Goal: Task Accomplishment & Management: Manage account settings

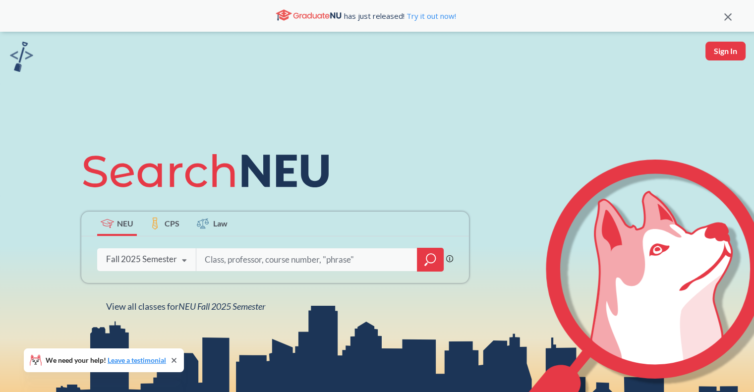
click at [142, 155] on icon at bounding box center [210, 171] width 258 height 56
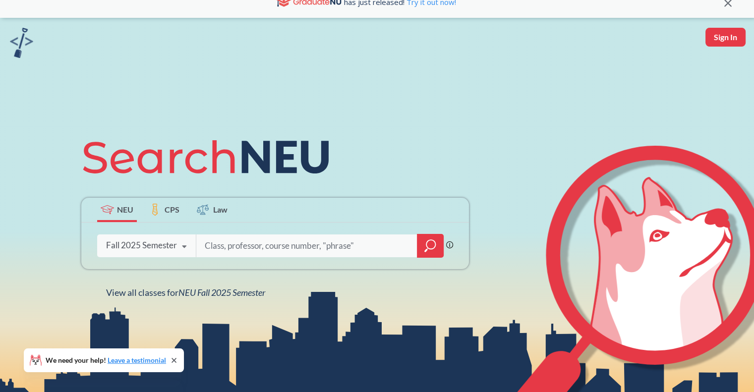
scroll to position [14, 0]
click at [268, 238] on input "search" at bounding box center [307, 245] width 206 height 21
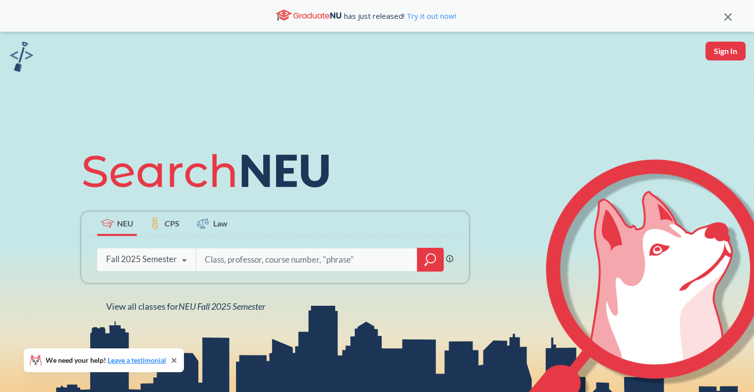
scroll to position [0, 0]
drag, startPoint x: 280, startPoint y: 264, endPoint x: 172, endPoint y: 265, distance: 107.6
click at [172, 265] on div "Phrase search guarantees the exact search appears in the results. Ex. If you wa…" at bounding box center [275, 259] width 388 height 47
click at [172, 265] on div "Fall 2025 Semester Fall 2025 Semester Summer 2 2025 Semester Summer Full 2025 S…" at bounding box center [146, 259] width 99 height 25
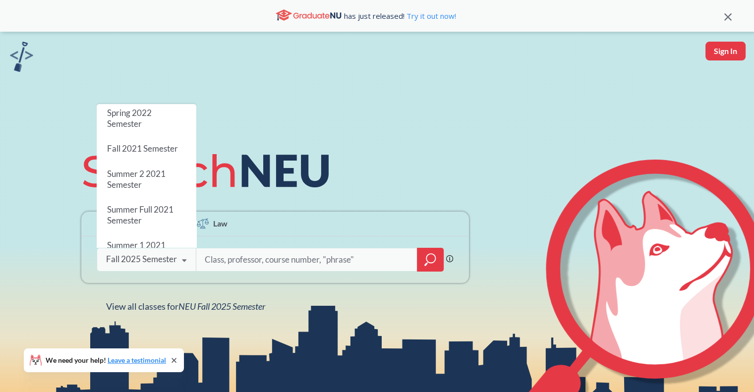
scroll to position [894, 0]
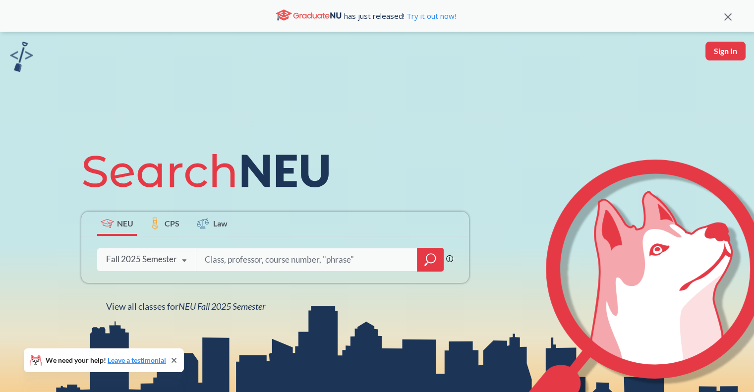
click at [259, 253] on input "search" at bounding box center [307, 259] width 206 height 21
type input "cs3100"
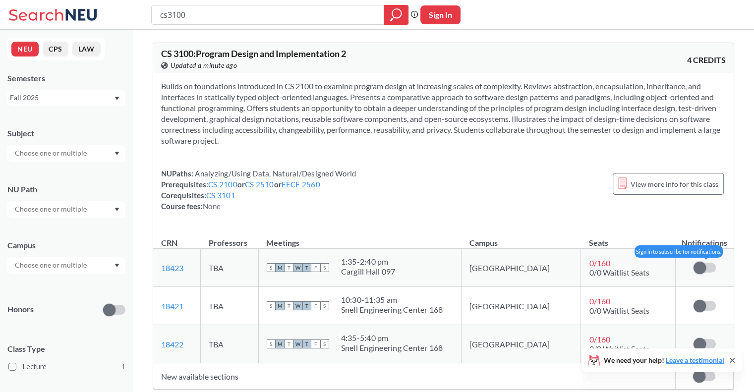
click at [700, 262] on span at bounding box center [699, 268] width 12 height 12
click at [693, 263] on input "checkbox" at bounding box center [693, 263] width 0 height 0
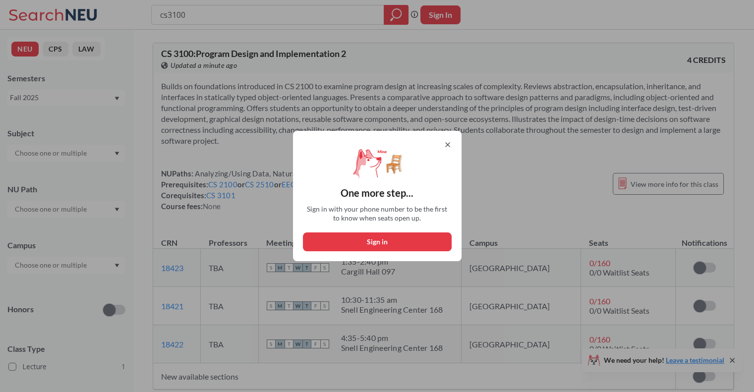
click at [515, 200] on div "One more step... Sign in with your phone number to be the first to know when se…" at bounding box center [377, 196] width 754 height 392
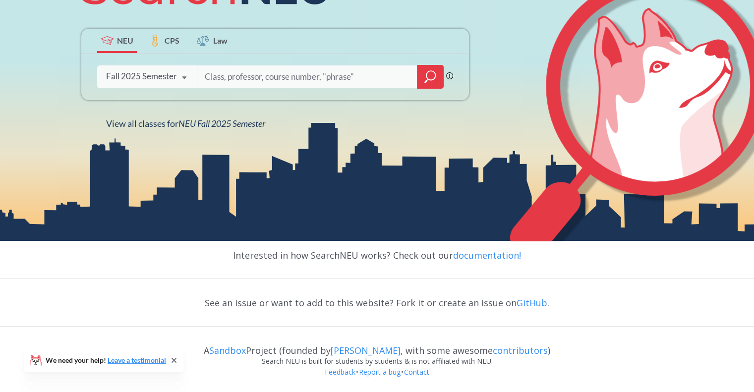
scroll to position [182, 0]
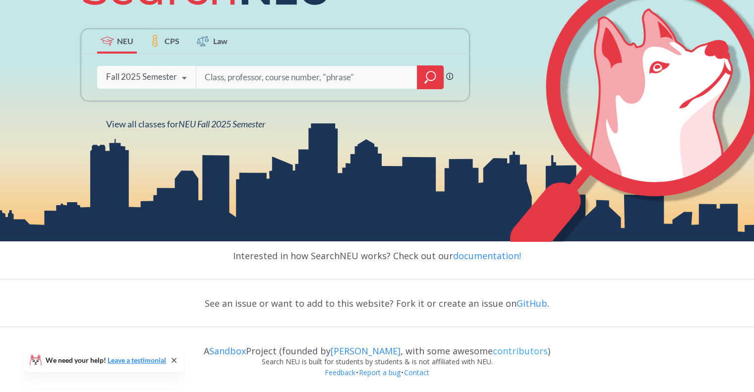
click at [495, 352] on link "contributors" at bounding box center [520, 351] width 55 height 12
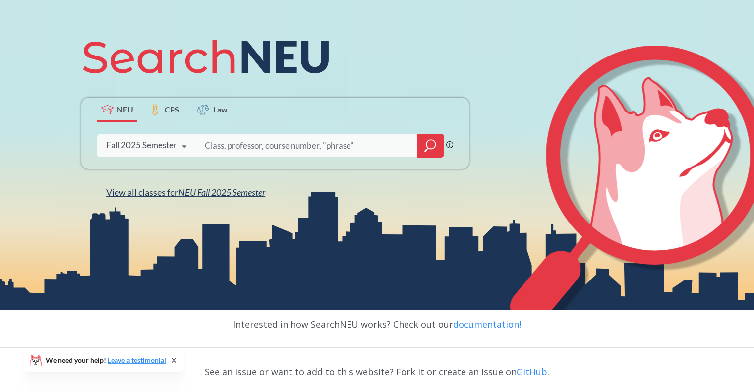
scroll to position [32, 0]
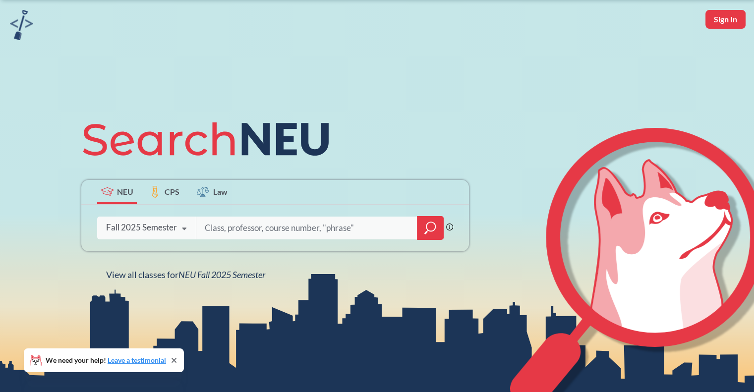
click at [152, 192] on icon at bounding box center [155, 192] width 10 height 12
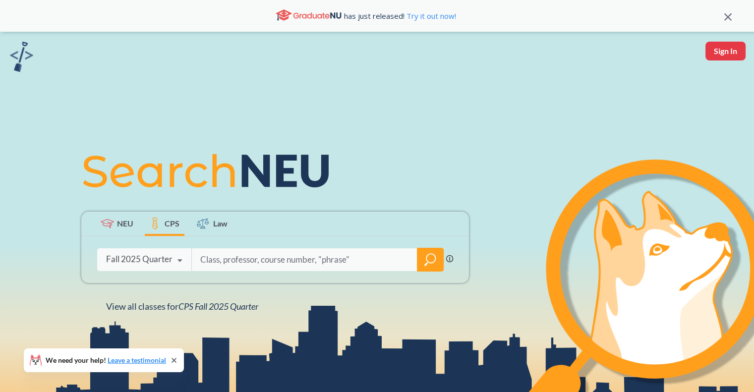
click at [118, 221] on span "NEU" at bounding box center [125, 223] width 16 height 11
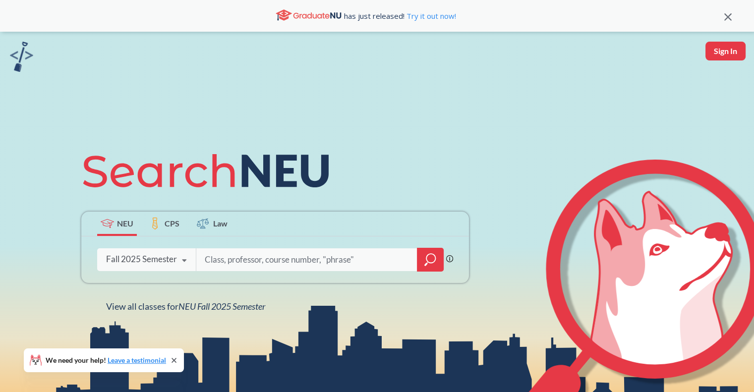
click at [167, 257] on div "Fall 2025 Semester" at bounding box center [141, 259] width 71 height 11
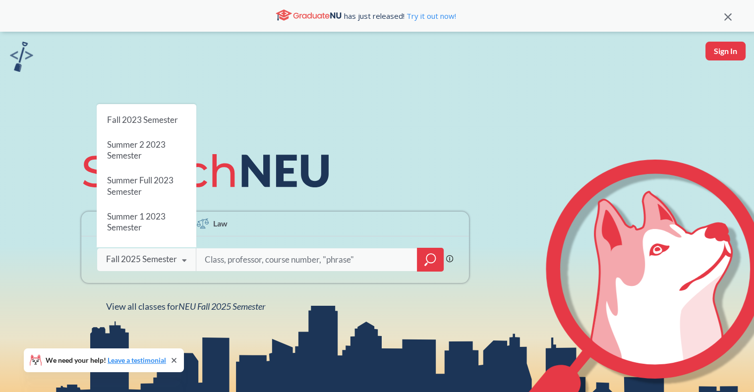
scroll to position [349, 0]
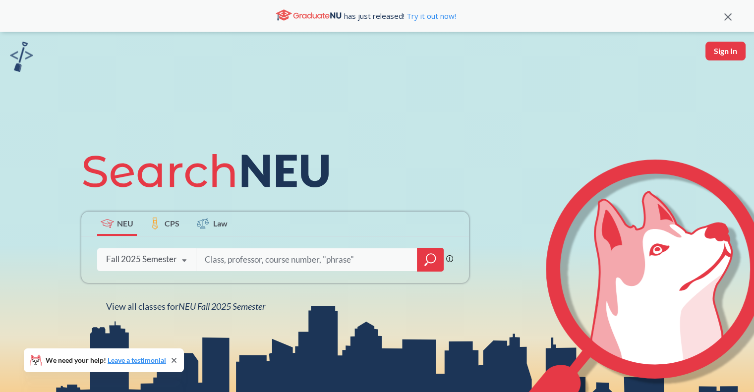
click at [271, 273] on div "Phrase search guarantees the exact search appears in the results. Ex. If you wa…" at bounding box center [275, 259] width 388 height 47
click at [262, 262] on input "search" at bounding box center [307, 259] width 206 height 21
click at [705, 45] on button "Sign In" at bounding box center [725, 51] width 40 height 19
select select "US"
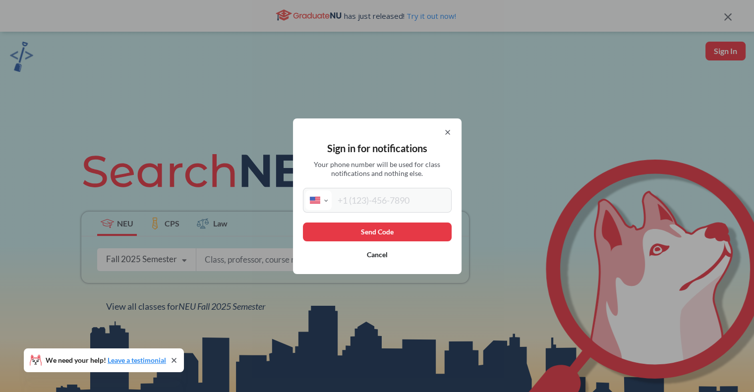
click at [381, 253] on button "Cancel" at bounding box center [377, 254] width 149 height 19
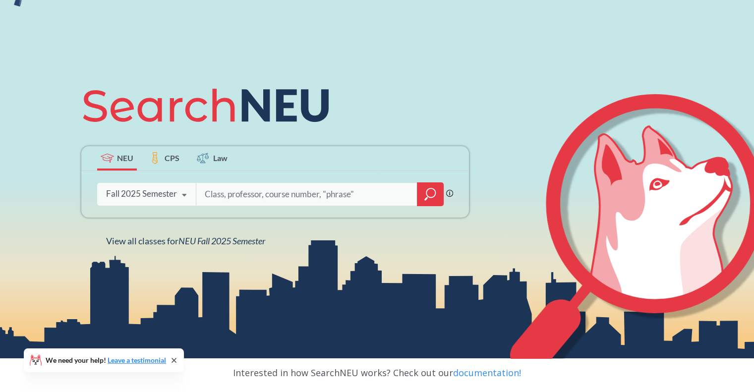
scroll to position [63, 0]
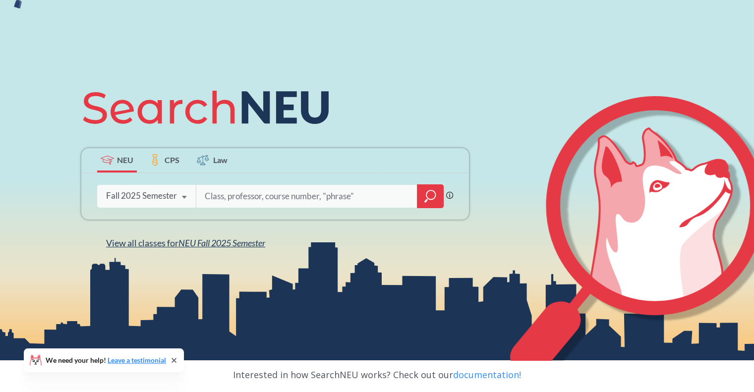
click at [198, 245] on span "NEU Fall 2025 Semester" at bounding box center [221, 242] width 87 height 11
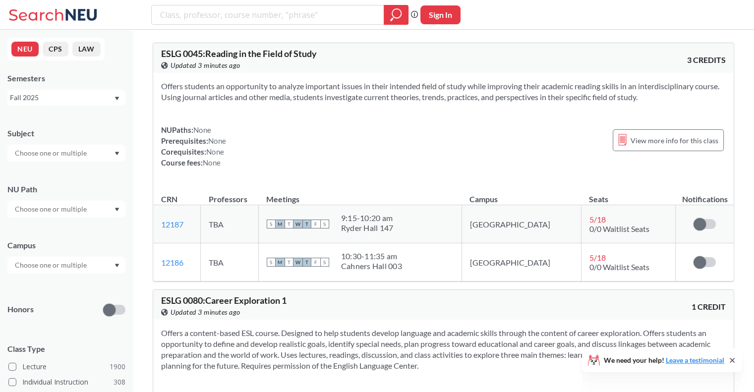
click at [74, 23] on icon at bounding box center [54, 15] width 92 height 20
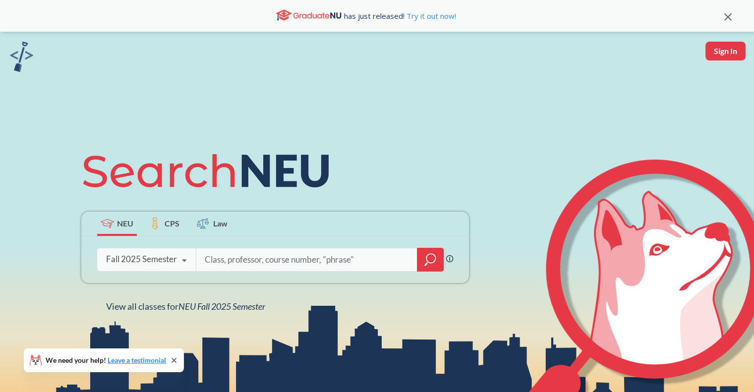
click at [718, 61] on div "NEU CPS Law Phrase search guarantees the exact search appears in the results. E…" at bounding box center [377, 228] width 754 height 392
click at [718, 55] on button "Sign In" at bounding box center [725, 51] width 40 height 19
select select "US"
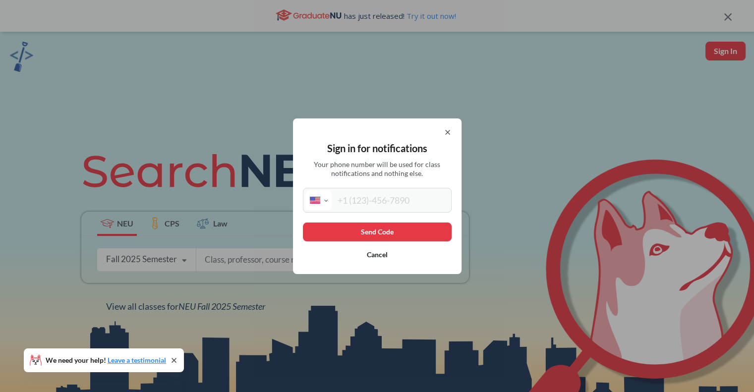
click at [403, 195] on input "tel" at bounding box center [390, 200] width 117 height 20
type input "[PHONE_NUMBER]"
click at [378, 226] on button "Send Code" at bounding box center [377, 232] width 149 height 19
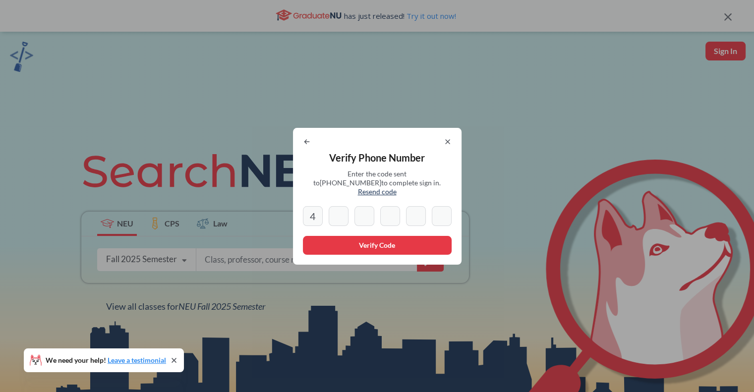
click at [323, 212] on input "4" at bounding box center [313, 216] width 20 height 20
type input "4"
click at [353, 211] on div "4" at bounding box center [377, 216] width 149 height 20
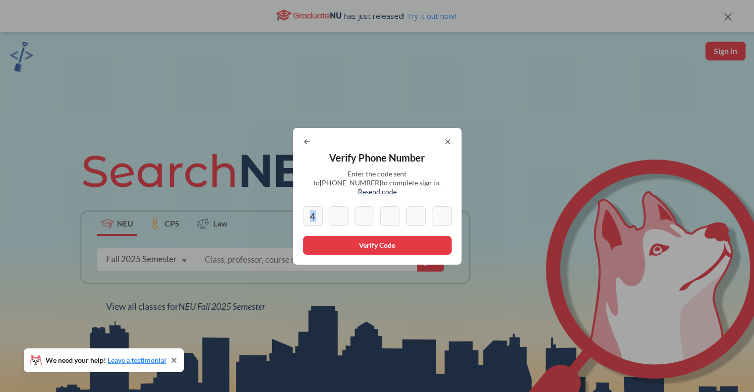
click at [347, 210] on input at bounding box center [339, 216] width 20 height 20
type input "4"
click at [360, 212] on input at bounding box center [364, 216] width 20 height 20
drag, startPoint x: 322, startPoint y: 210, endPoint x: 305, endPoint y: 208, distance: 17.0
click at [305, 208] on div "Verify Phone Number Enter the code sent to [PHONE_NUMBER] to complete sign in. …" at bounding box center [377, 196] width 169 height 137
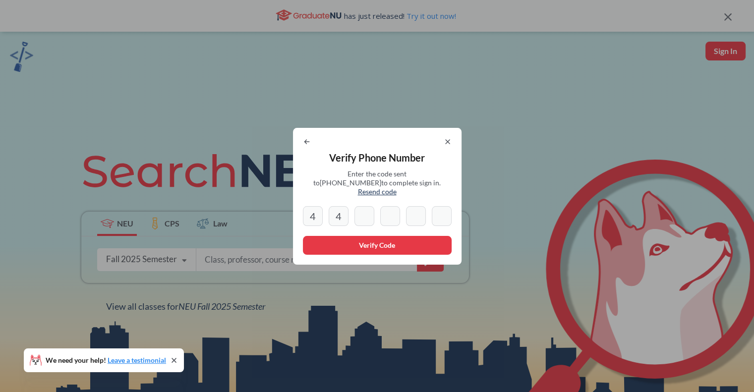
type input "4"
type input "3"
type input "4"
type input "3"
drag, startPoint x: 321, startPoint y: 210, endPoint x: 301, endPoint y: 211, distance: 19.8
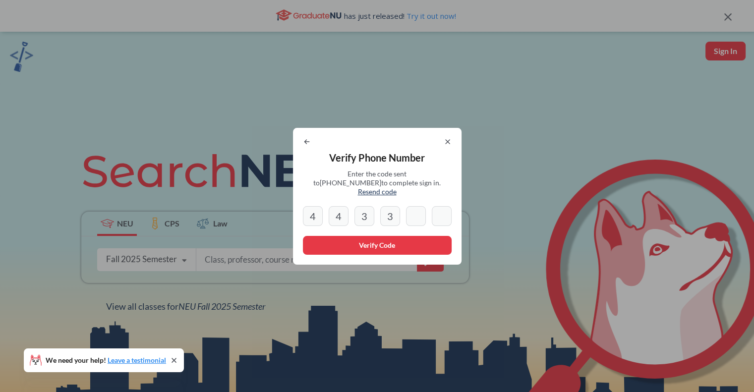
click at [301, 211] on div "Verify Phone Number Enter the code sent to [PHONE_NUMBER] to complete sign in. …" at bounding box center [377, 196] width 169 height 137
type input "3"
click at [395, 240] on button "Verify Code" at bounding box center [377, 245] width 149 height 19
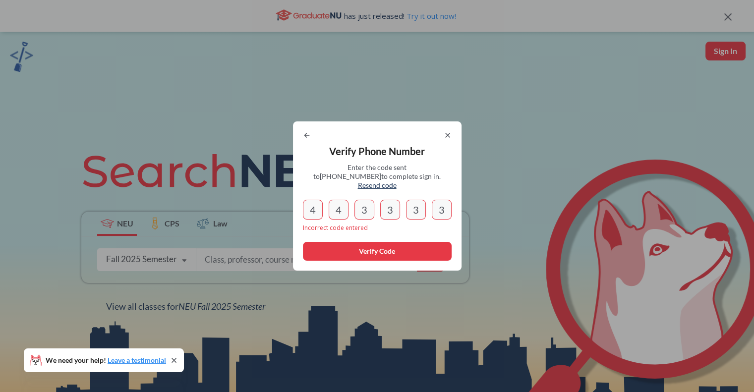
drag, startPoint x: 313, startPoint y: 207, endPoint x: 443, endPoint y: 202, distance: 129.5
click at [443, 202] on div "4 4 3 3 3 3" at bounding box center [377, 210] width 149 height 20
type input "4"
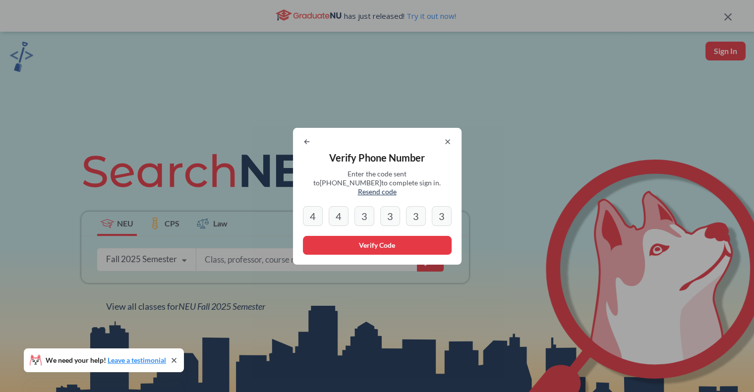
click at [449, 140] on div "Verify Phone Number Enter the code sent to [PHONE_NUMBER] to complete sign in. …" at bounding box center [377, 196] width 169 height 137
click at [452, 143] on icon at bounding box center [448, 142] width 8 height 8
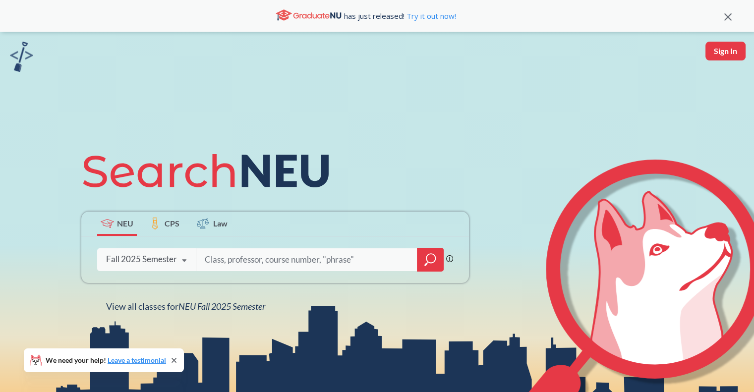
click at [717, 52] on button "Sign In" at bounding box center [725, 51] width 40 height 19
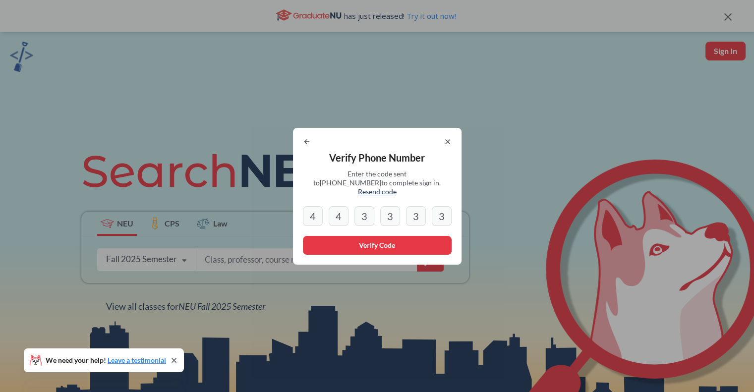
drag, startPoint x: 316, startPoint y: 215, endPoint x: 398, endPoint y: 215, distance: 81.8
click at [398, 215] on div "4 4 3 3 3 3" at bounding box center [377, 216] width 149 height 20
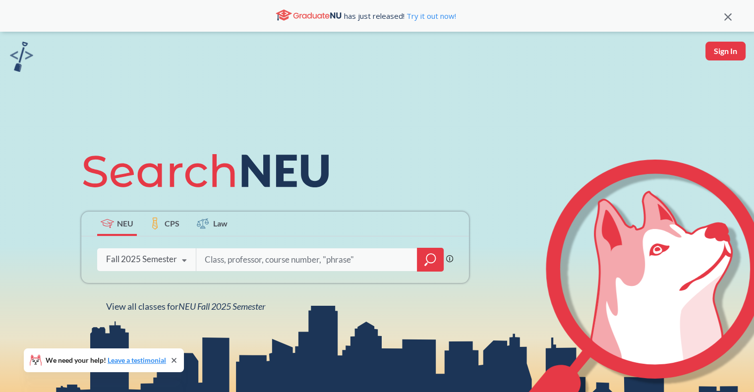
click at [714, 52] on button "Sign In" at bounding box center [725, 51] width 40 height 19
select select "US"
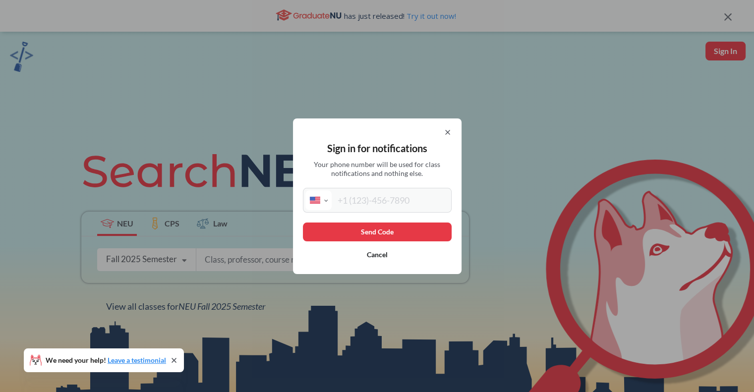
click at [450, 130] on icon at bounding box center [448, 132] width 4 height 4
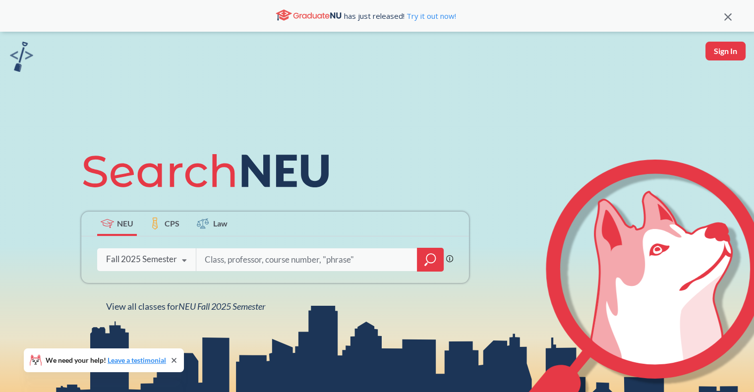
click at [305, 259] on input "search" at bounding box center [307, 259] width 206 height 21
click at [177, 361] on icon at bounding box center [174, 360] width 8 height 8
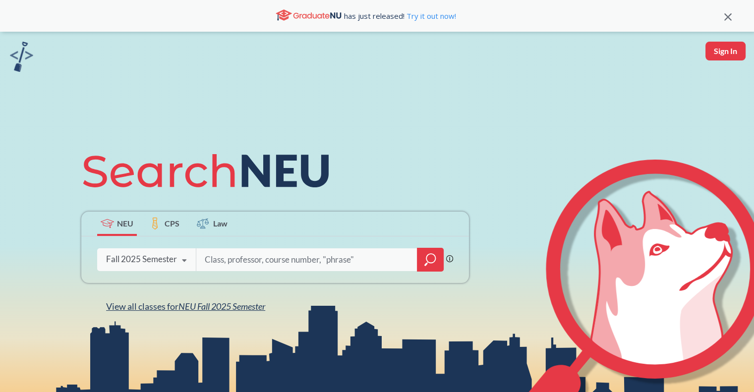
click at [210, 306] on span "NEU Fall 2025 Semester" at bounding box center [221, 306] width 87 height 11
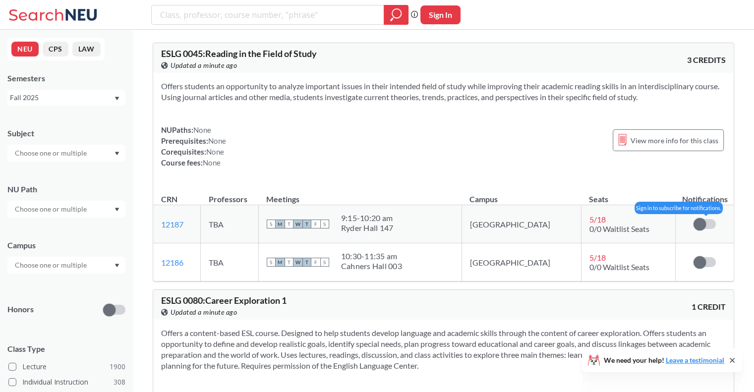
click at [704, 224] on span at bounding box center [699, 224] width 12 height 12
click at [693, 219] on input "checkbox" at bounding box center [693, 219] width 0 height 0
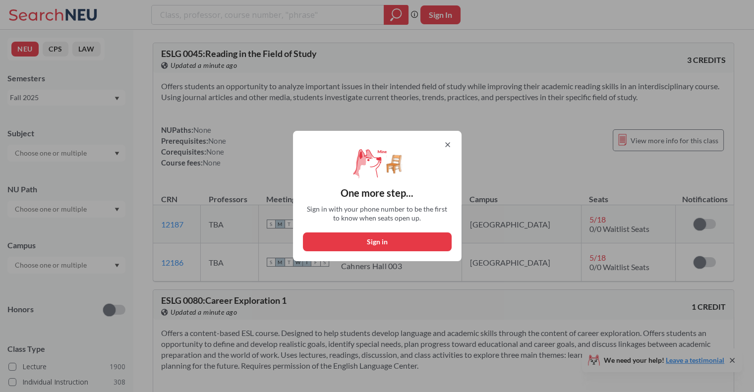
click at [452, 145] on icon at bounding box center [448, 145] width 8 height 8
